Goal: Communication & Community: Answer question/provide support

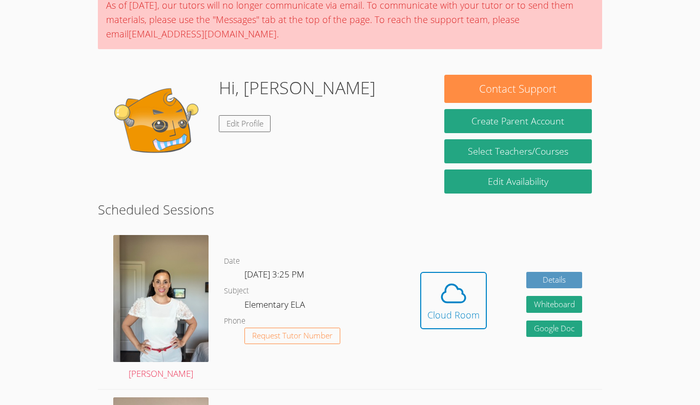
scroll to position [91, 0]
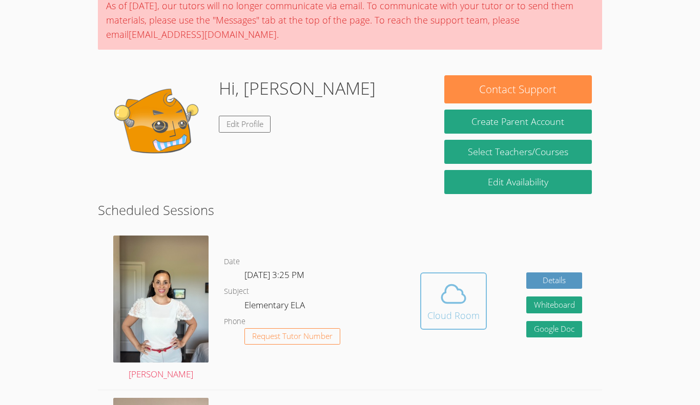
click at [447, 278] on button "Cloud Room" at bounding box center [453, 300] width 67 height 57
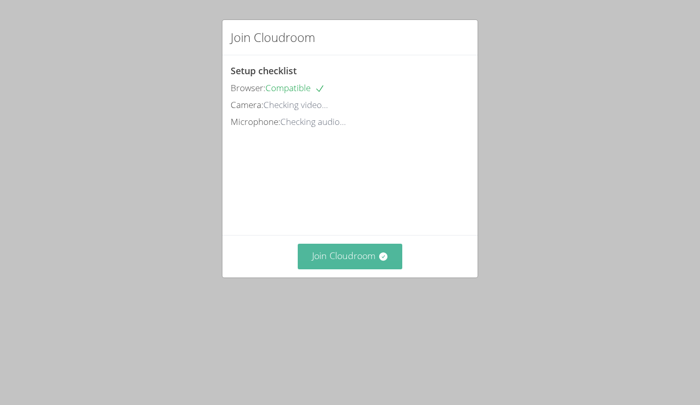
click at [349, 269] on button "Join Cloudroom" at bounding box center [350, 256] width 105 height 25
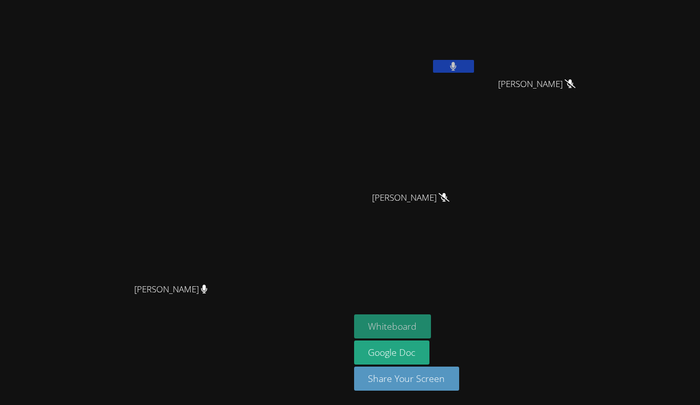
click at [431, 321] on button "Whiteboard" at bounding box center [392, 326] width 77 height 24
click at [458, 65] on icon at bounding box center [453, 66] width 11 height 9
click at [474, 60] on button at bounding box center [453, 66] width 41 height 13
click at [458, 65] on icon at bounding box center [453, 66] width 11 height 9
click at [458, 68] on icon at bounding box center [453, 66] width 11 height 9
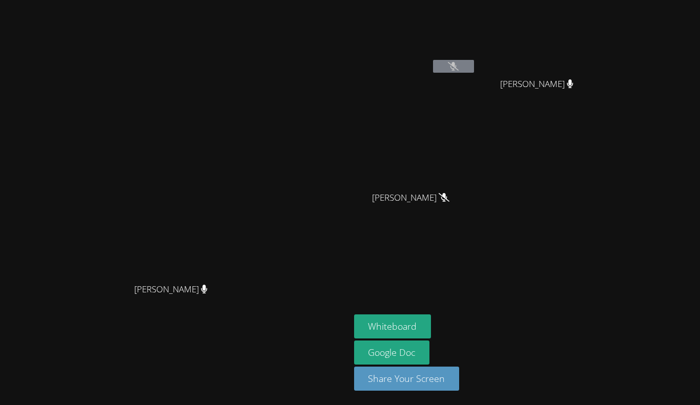
click at [449, 197] on icon at bounding box center [443, 197] width 11 height 9
click at [573, 82] on icon at bounding box center [570, 83] width 6 height 9
click at [474, 66] on button at bounding box center [453, 66] width 41 height 13
click at [447, 191] on span "Angela Lee" at bounding box center [410, 198] width 73 height 15
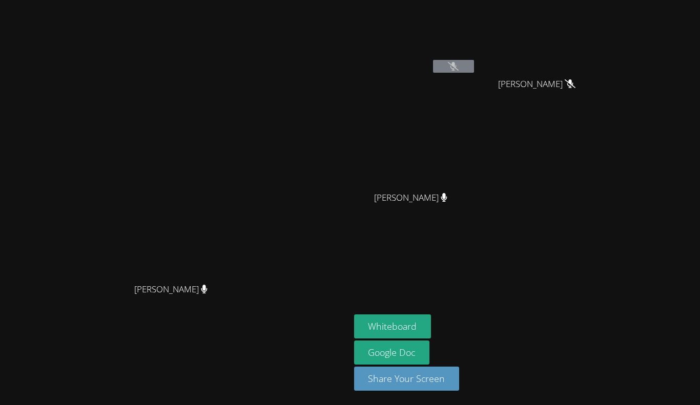
click at [447, 198] on icon at bounding box center [444, 197] width 6 height 9
click at [431, 322] on button "Whiteboard" at bounding box center [392, 326] width 77 height 24
click at [458, 67] on icon at bounding box center [453, 66] width 11 height 9
click at [458, 64] on icon at bounding box center [453, 66] width 11 height 9
click at [476, 75] on div "[PERSON_NAME]" at bounding box center [415, 40] width 122 height 73
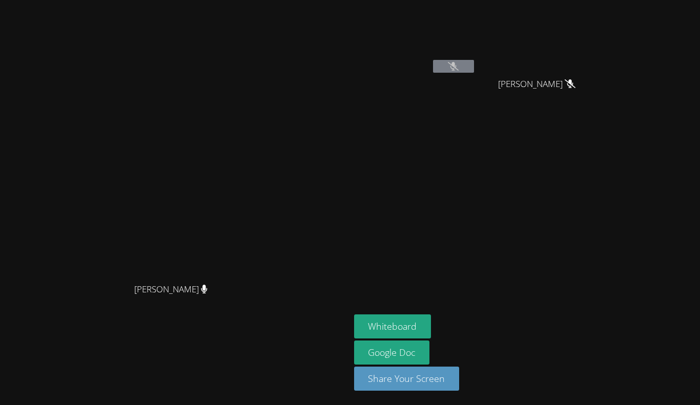
click at [474, 71] on button at bounding box center [453, 66] width 41 height 13
drag, startPoint x: 552, startPoint y: 68, endPoint x: 338, endPoint y: 268, distance: 293.1
click at [338, 268] on div "Adrinna Beltre Adrinna Beltre Mathew Prieto Jovel Tara Phan Tara Phan Whiteboar…" at bounding box center [350, 202] width 700 height 405
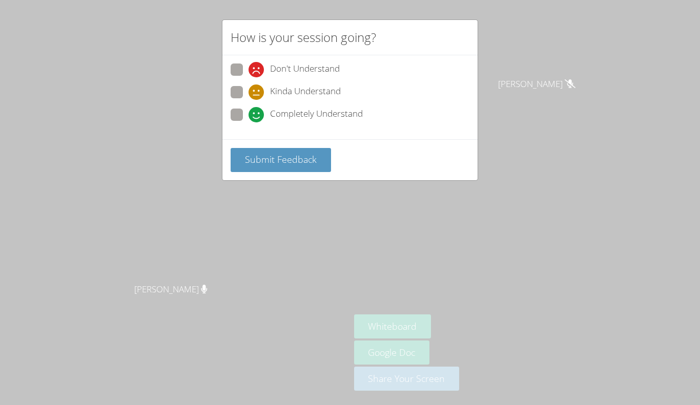
click at [248, 122] on span at bounding box center [248, 122] width 0 height 0
click at [248, 117] on input "Completely Understand" at bounding box center [252, 113] width 9 height 9
radio input "true"
click at [257, 159] on span "Submit Feedback" at bounding box center [281, 159] width 72 height 12
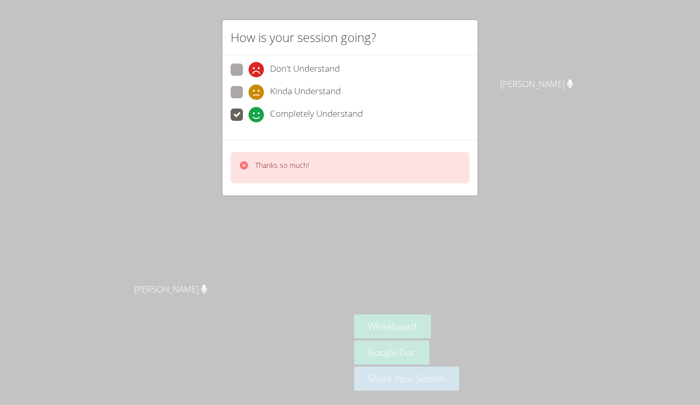
click at [406, 206] on div "How is your session going? Don't Understand Kinda Understand Completely Underst…" at bounding box center [350, 202] width 700 height 405
click at [435, 220] on div "How is your session going? Don't Understand Kinda Understand Completely Underst…" at bounding box center [350, 202] width 700 height 405
drag, startPoint x: 316, startPoint y: 160, endPoint x: 177, endPoint y: 165, distance: 139.4
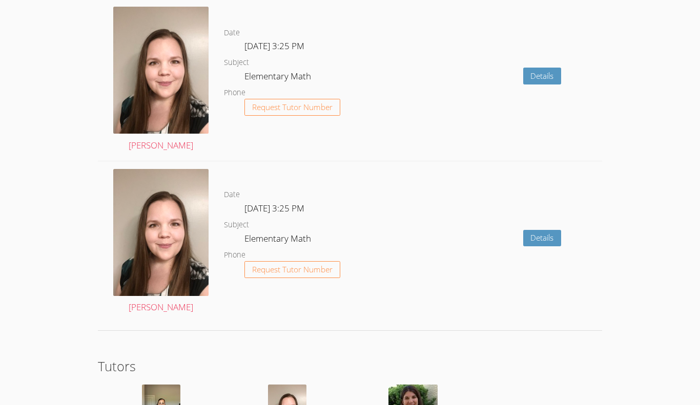
scroll to position [1680, 0]
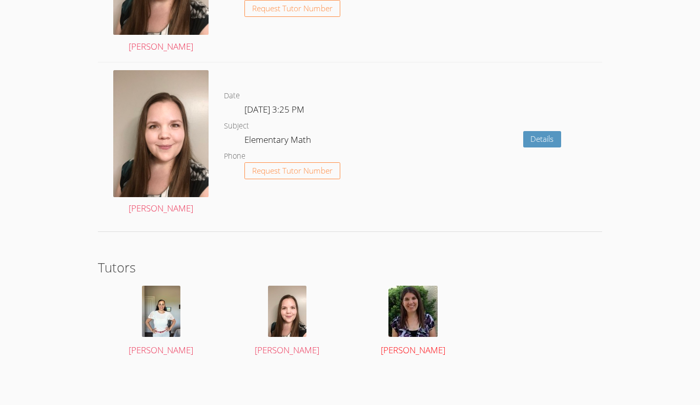
click at [417, 302] on img at bounding box center [412, 311] width 49 height 51
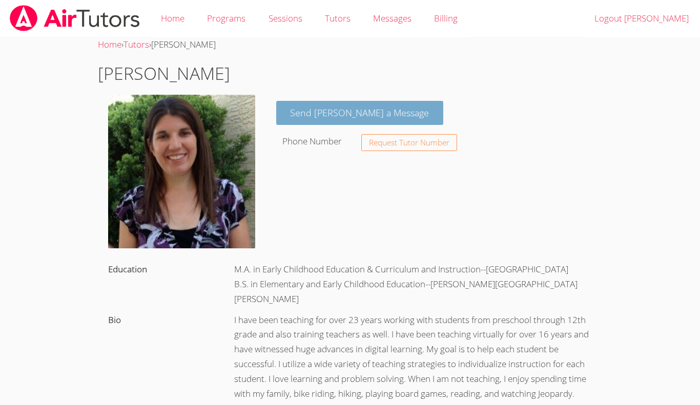
click at [314, 107] on link "Send Brenda a Message" at bounding box center [359, 113] width 167 height 24
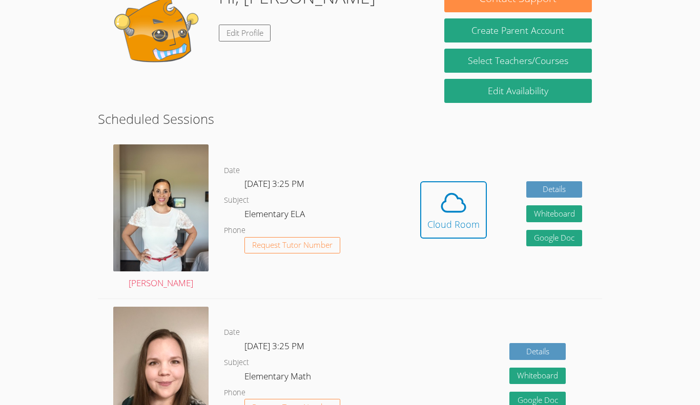
scroll to position [181, 0]
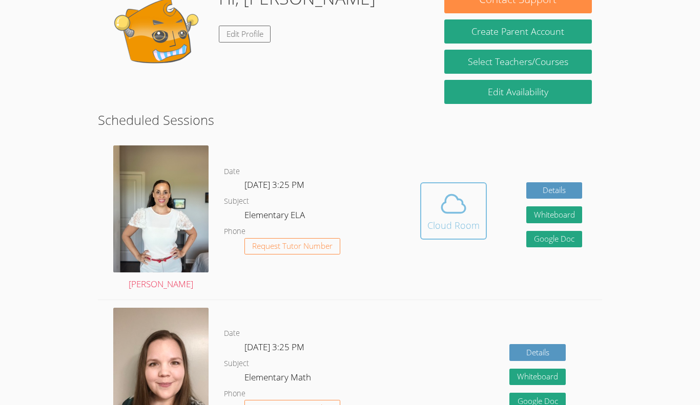
click at [440, 211] on icon at bounding box center [453, 203] width 29 height 29
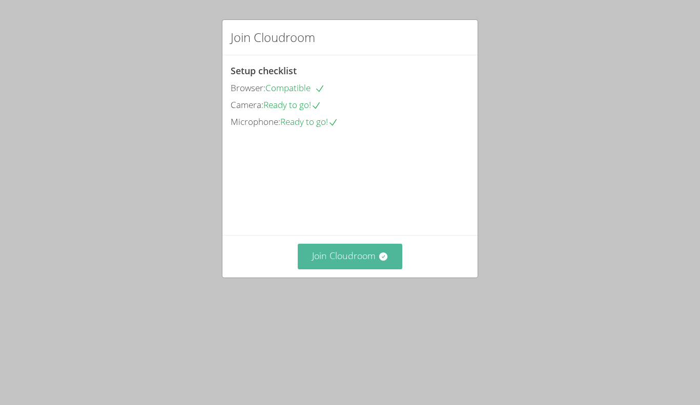
click at [344, 269] on button "Join Cloudroom" at bounding box center [350, 256] width 105 height 25
